Goal: Find specific page/section: Find specific page/section

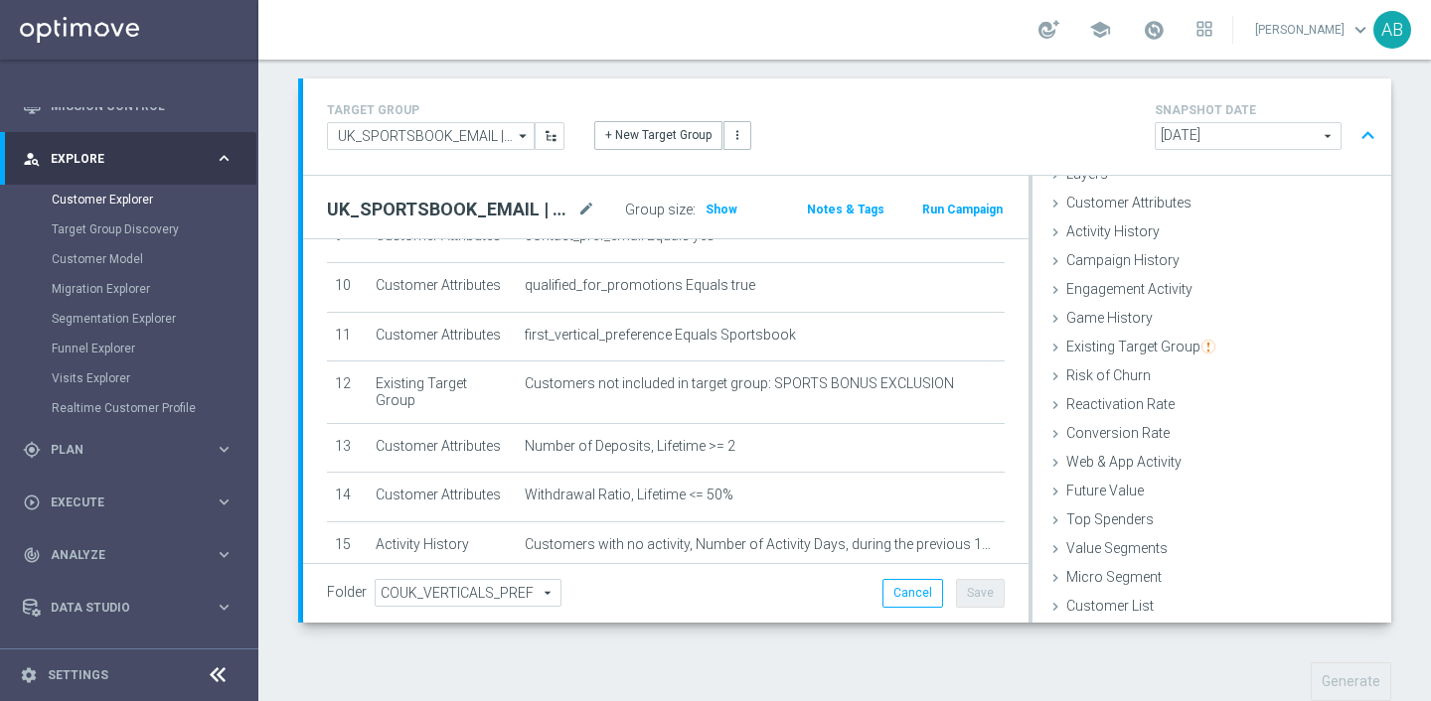
scroll to position [123, 0]
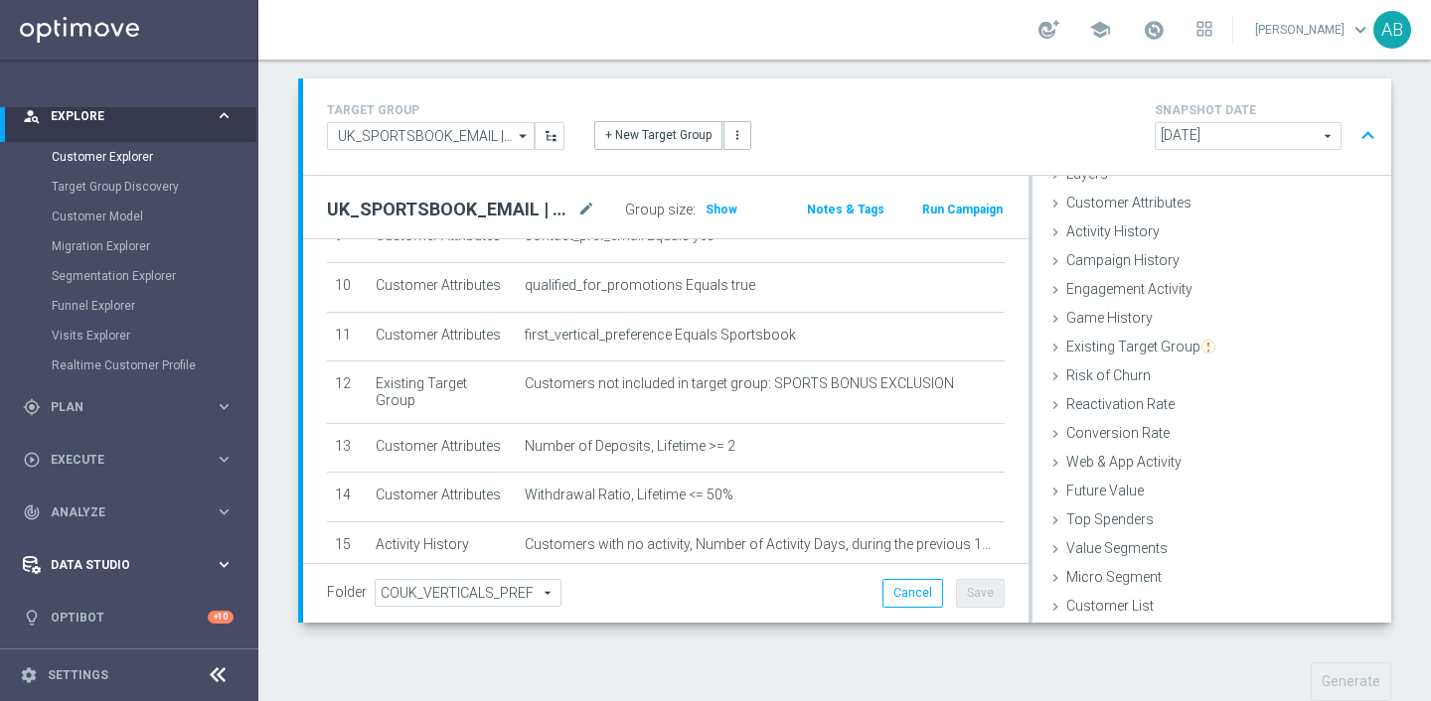
click at [116, 564] on span "Data Studio" at bounding box center [133, 565] width 164 height 12
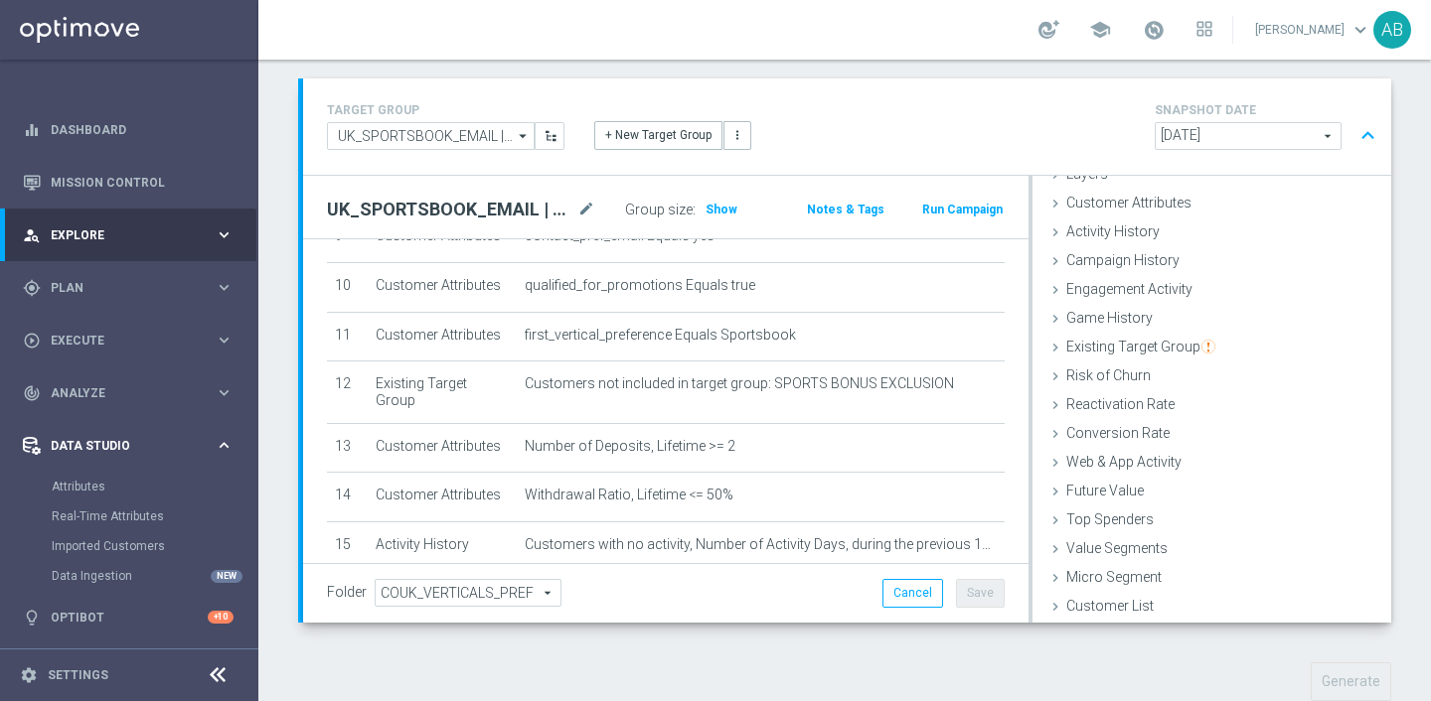
scroll to position [4, 0]
click at [95, 387] on span "Analyze" at bounding box center [133, 393] width 164 height 12
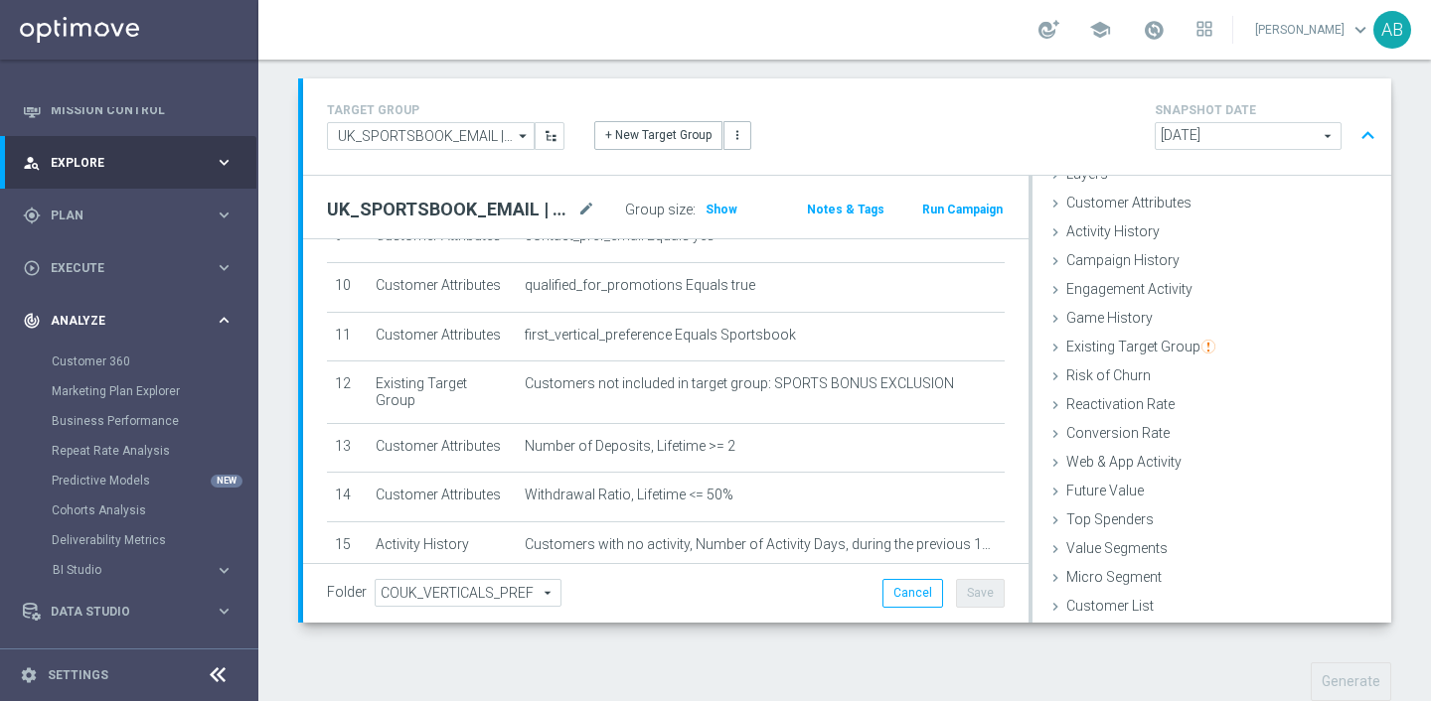
scroll to position [78, 0]
click at [56, 277] on div "play_circle_outline Execute keyboard_arrow_right" at bounding box center [128, 265] width 256 height 53
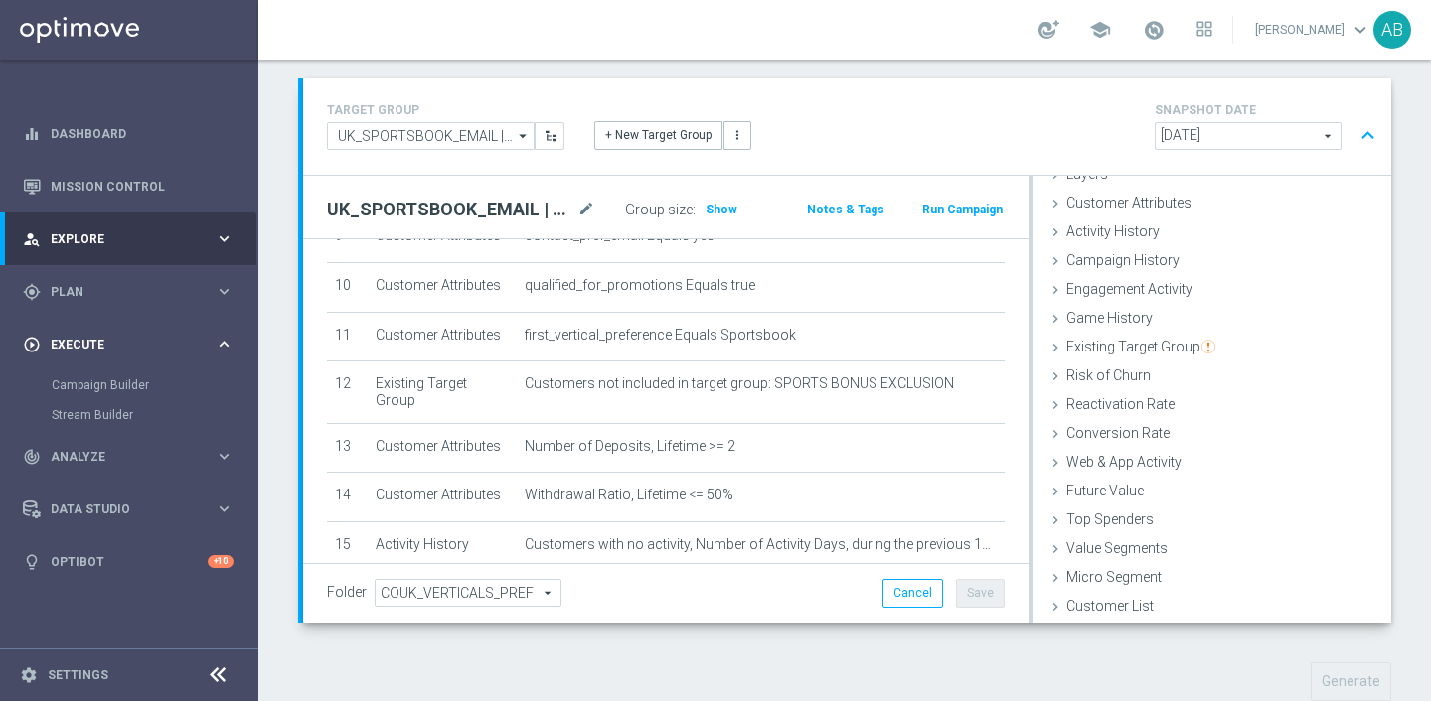
scroll to position [0, 0]
click at [61, 251] on div "person_search Explore keyboard_arrow_right" at bounding box center [128, 239] width 256 height 53
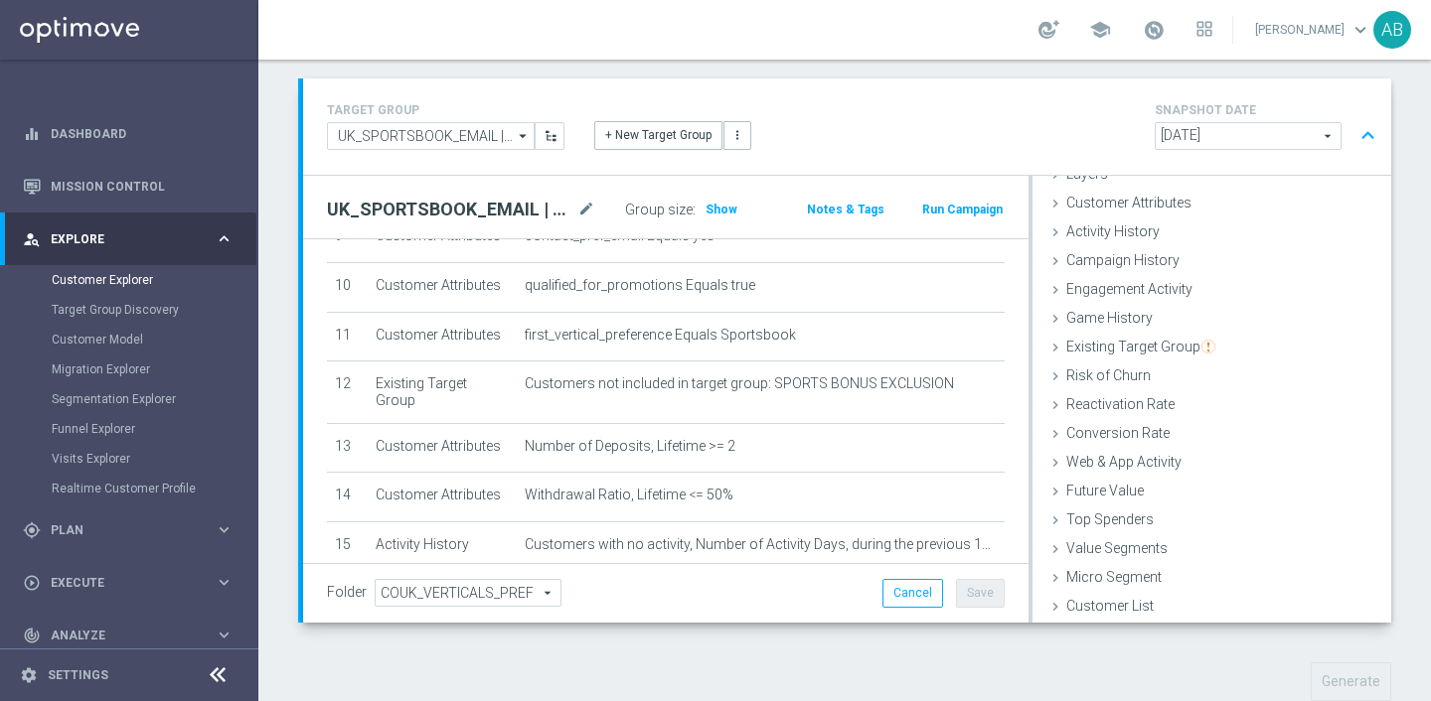
scroll to position [123, 0]
